Goal: Task Accomplishment & Management: Use online tool/utility

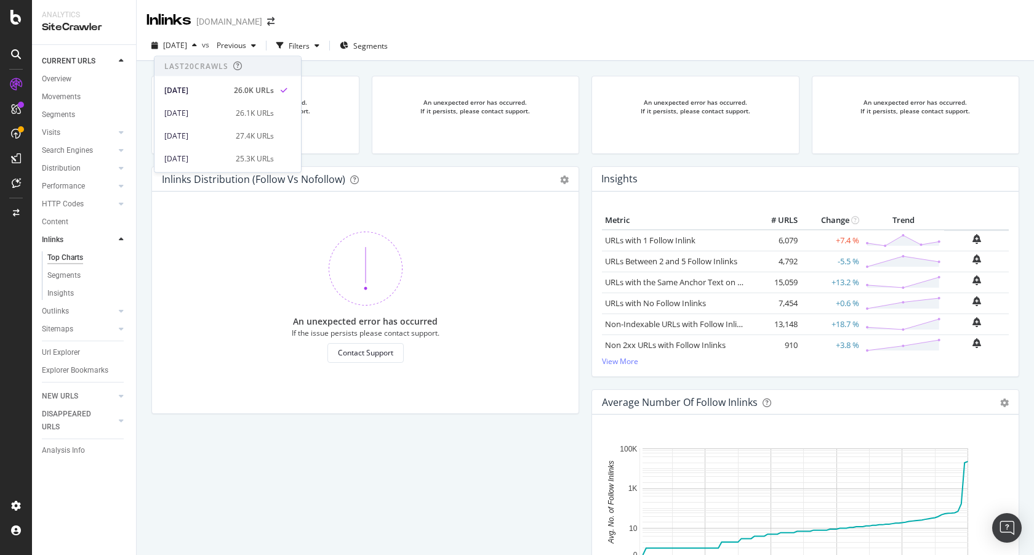
click at [244, 22] on div "[DOMAIN_NAME]" at bounding box center [229, 21] width 66 height 12
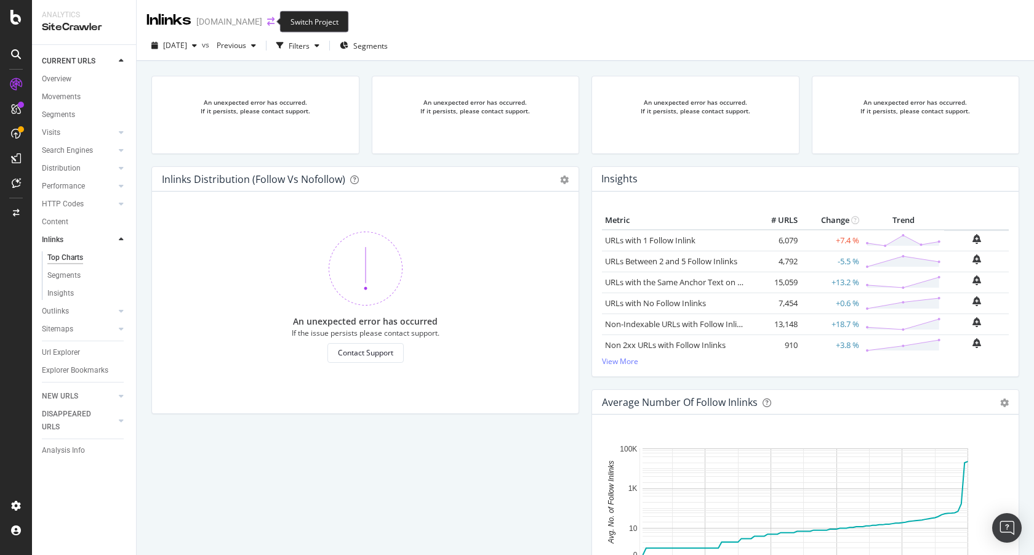
click at [270, 22] on icon "arrow-right-arrow-left" at bounding box center [270, 21] width 7 height 9
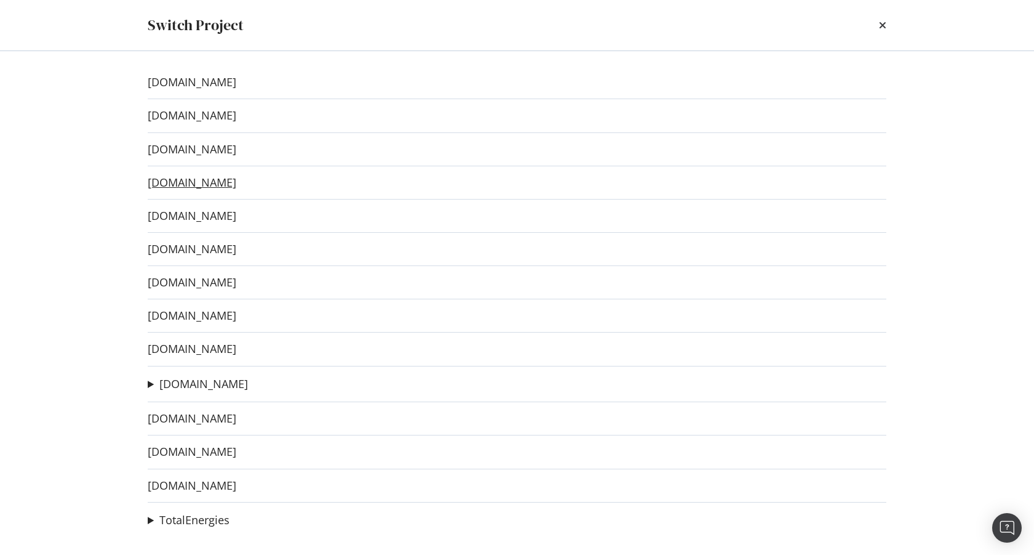
click at [203, 185] on link "[DOMAIN_NAME]" at bounding box center [192, 182] width 89 height 13
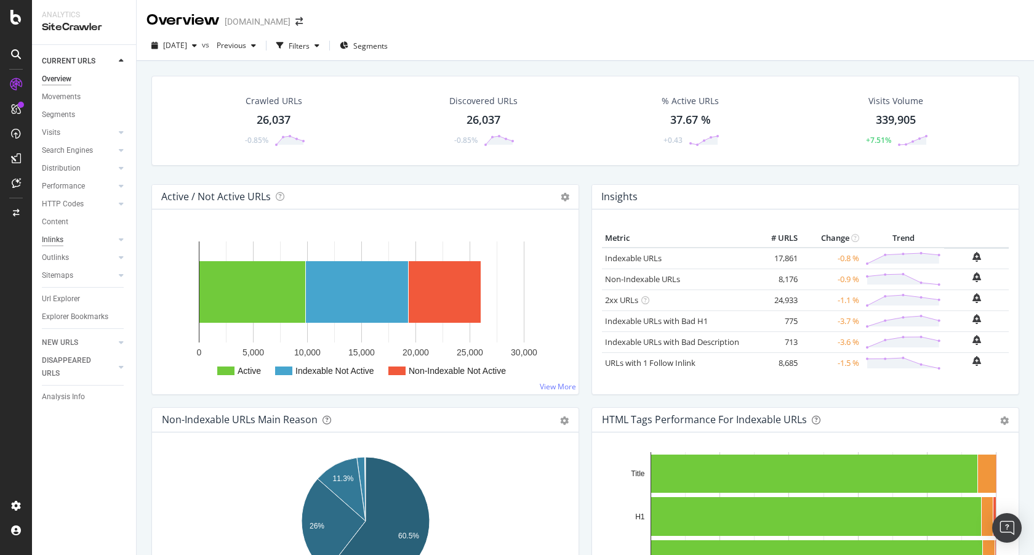
click at [60, 243] on div "Inlinks" at bounding box center [53, 239] width 22 height 13
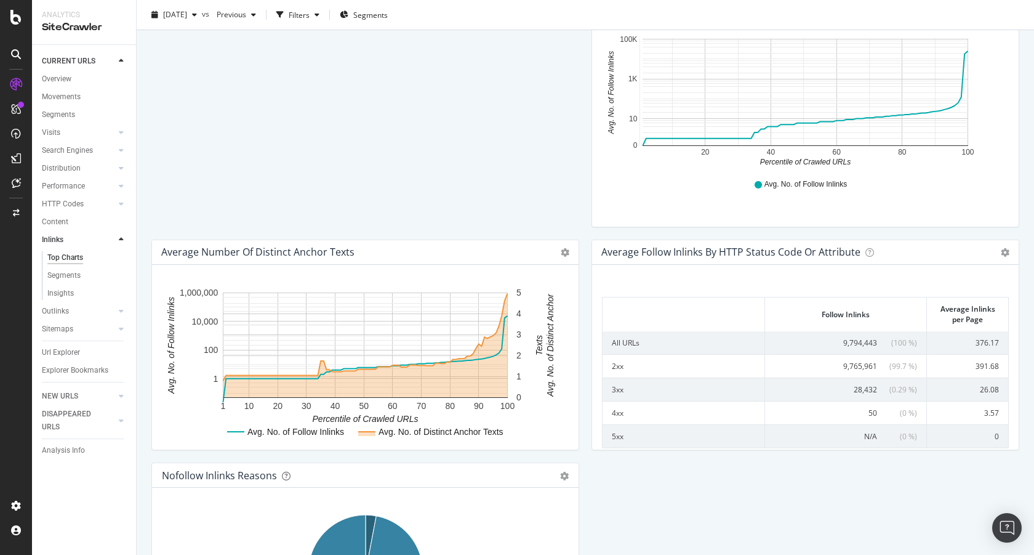
scroll to position [411, 0]
click at [866, 387] on span "28,432" at bounding box center [865, 388] width 23 height 10
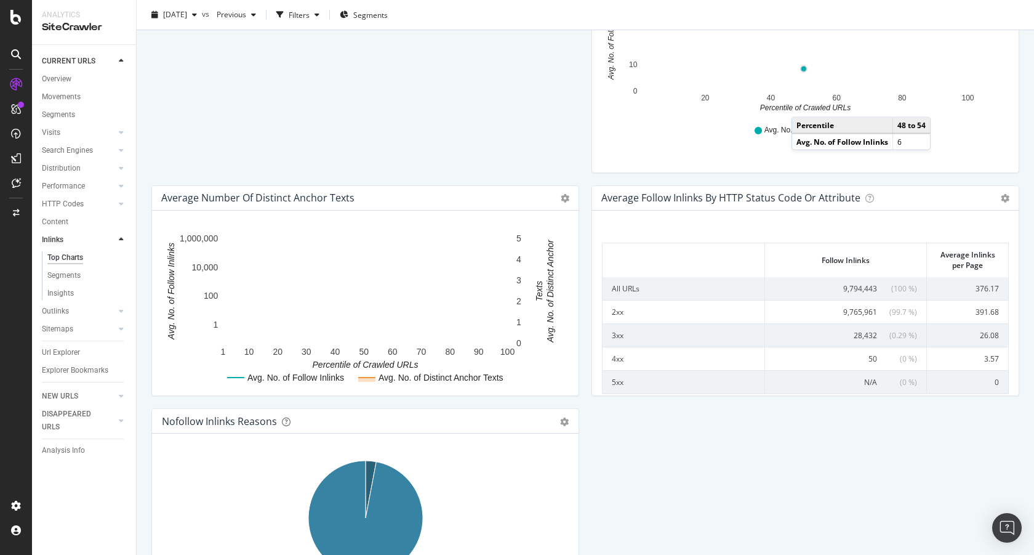
scroll to position [620, 0]
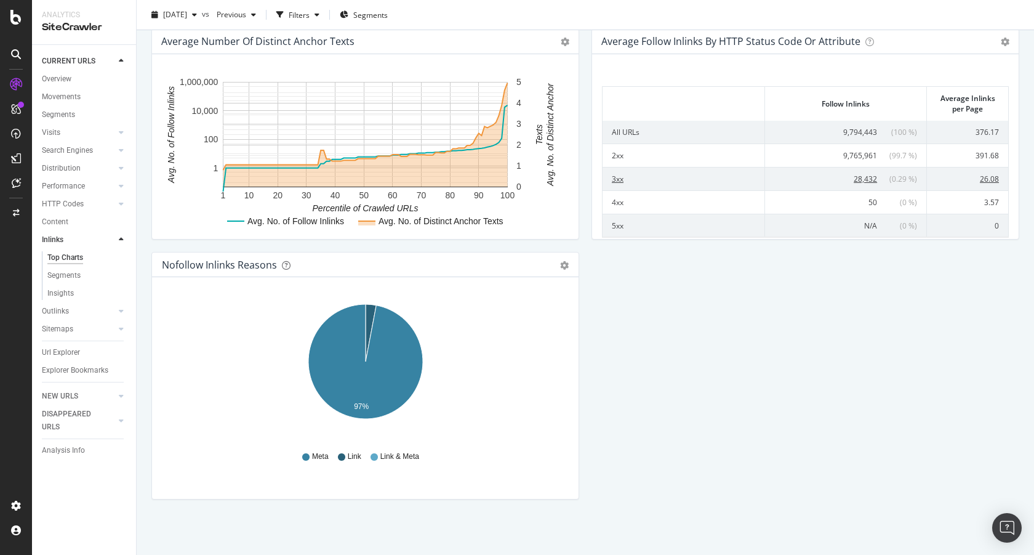
click at [866, 182] on span "28,432" at bounding box center [865, 179] width 23 height 10
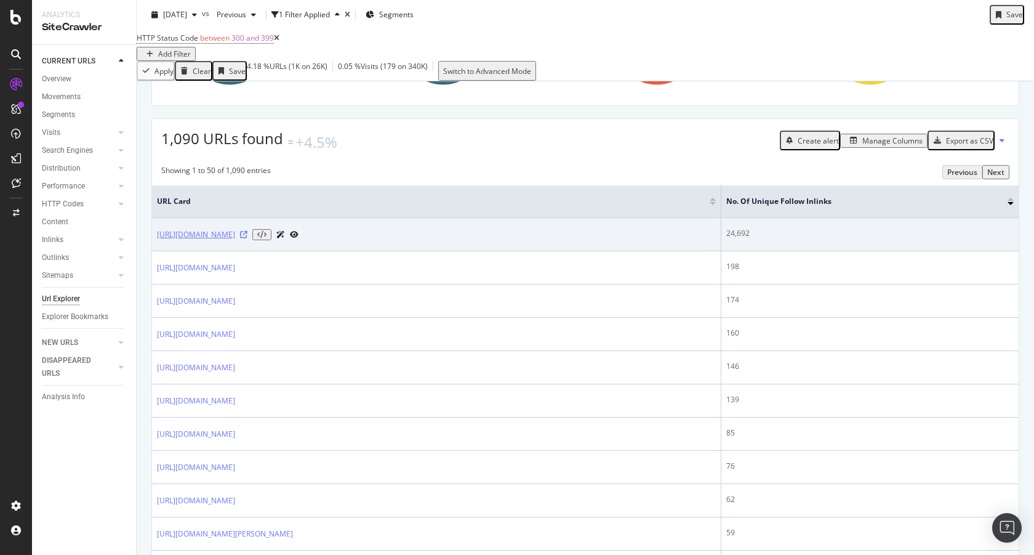
scroll to position [170, 0]
click at [247, 236] on icon at bounding box center [243, 232] width 7 height 7
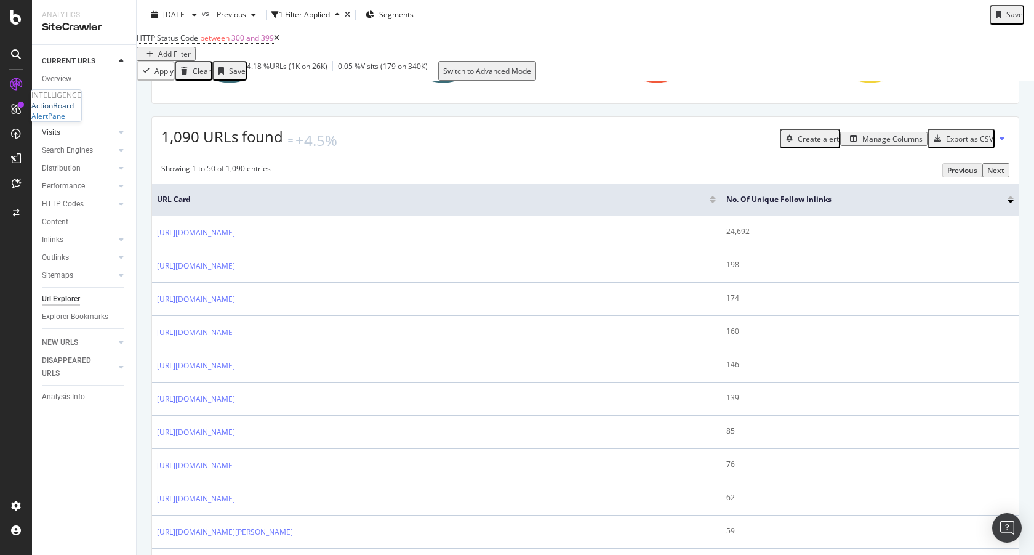
click at [69, 111] on div "ActionBoard" at bounding box center [52, 105] width 42 height 10
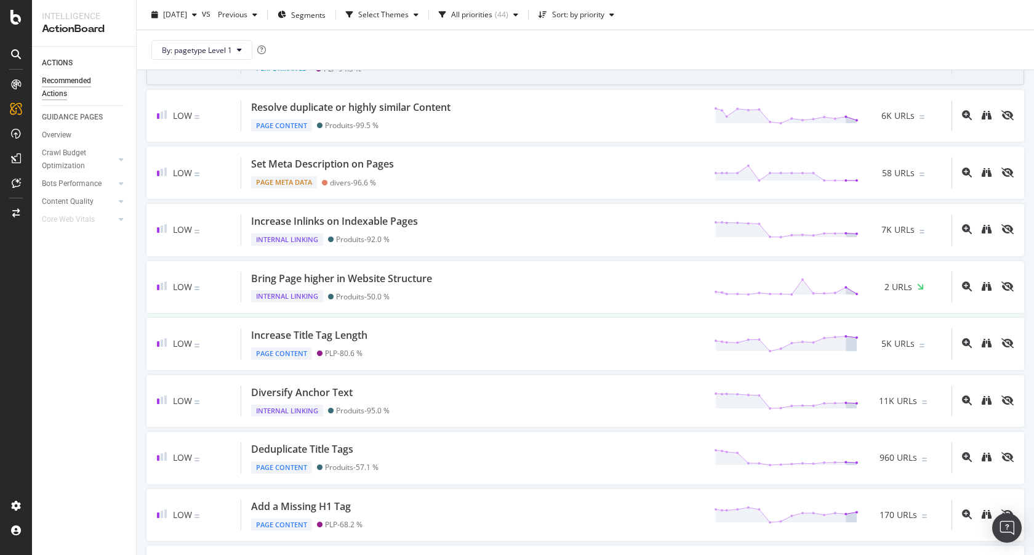
scroll to position [1024, 0]
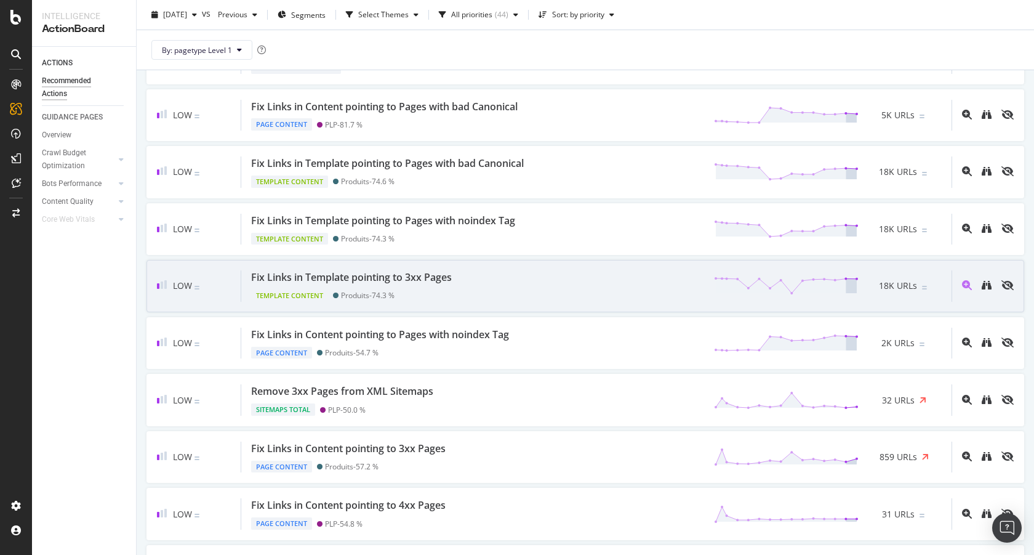
click at [393, 281] on div "Fix Links in Template pointing to 3xx Pages" at bounding box center [351, 277] width 201 height 14
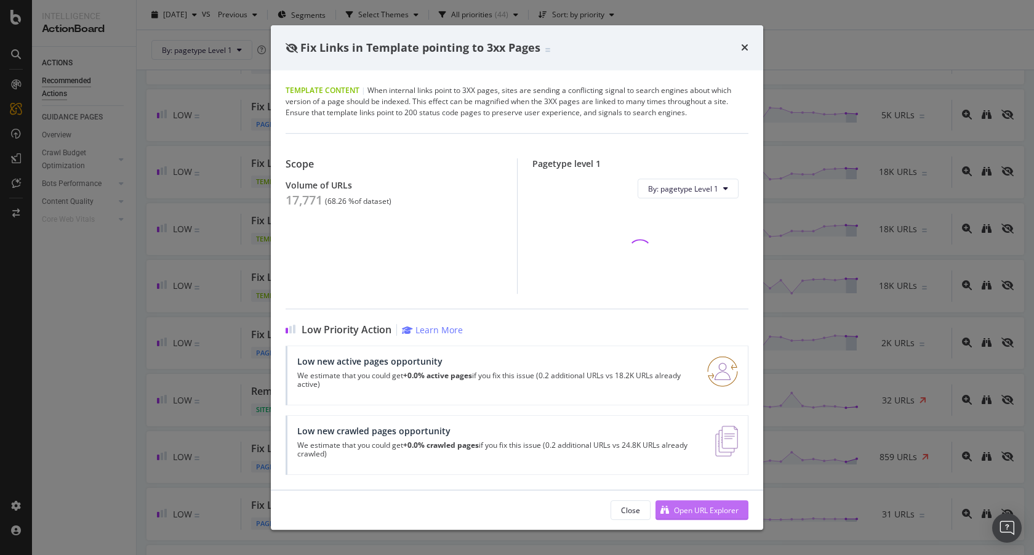
click at [697, 512] on div "Open URL Explorer" at bounding box center [706, 510] width 65 height 10
